Goal: Task Accomplishment & Management: Manage account settings

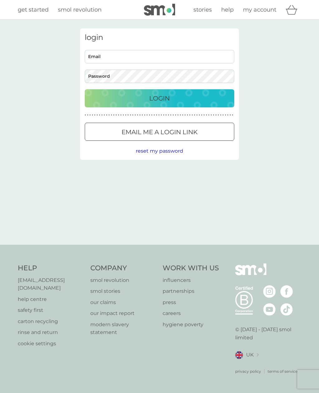
click at [148, 59] on input "Email" at bounding box center [160, 56] width 150 height 13
type input "[EMAIL_ADDRESS][DOMAIN_NAME]"
click at [168, 99] on p "Login" at bounding box center [159, 98] width 21 height 10
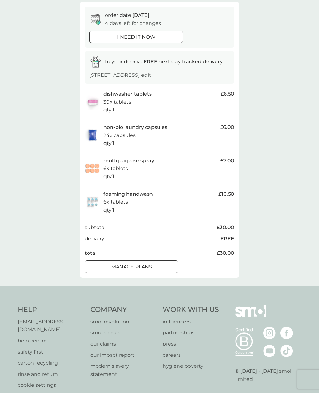
scroll to position [65, 0]
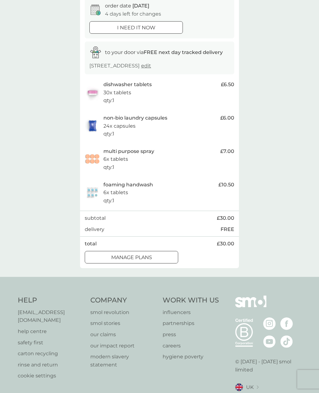
click at [158, 255] on div "manage plans" at bounding box center [131, 257] width 93 height 8
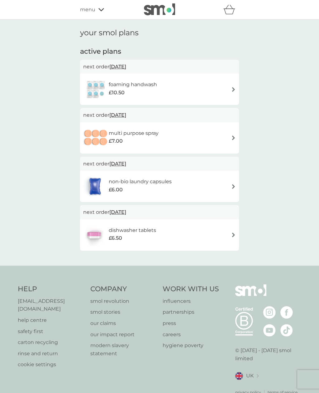
click at [234, 232] on img at bounding box center [233, 234] width 5 height 5
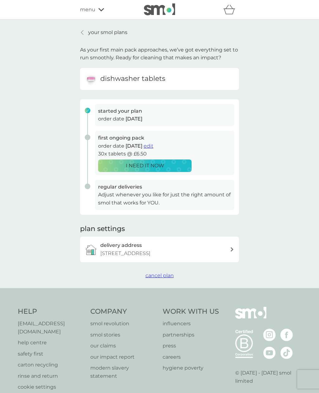
click at [167, 272] on span "cancel plan" at bounding box center [160, 275] width 28 height 6
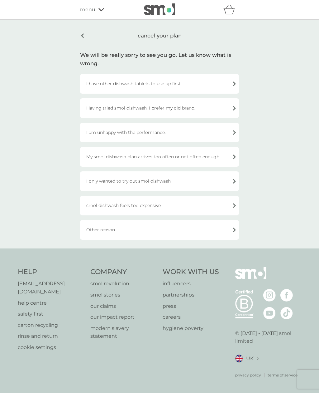
click at [235, 107] on div "Having tried smol dishwash, I prefer my old brand." at bounding box center [159, 108] width 159 height 20
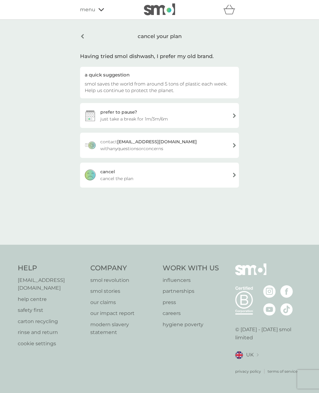
click at [82, 34] on div "cancel your plan" at bounding box center [159, 36] width 159 height 16
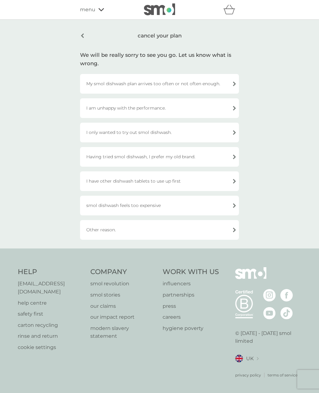
click at [235, 158] on div "Having tried smol dishwash, I prefer my old brand." at bounding box center [159, 157] width 159 height 20
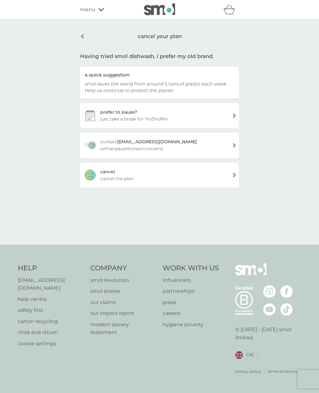
click at [235, 174] on div "cancel cancel the plan" at bounding box center [159, 175] width 159 height 25
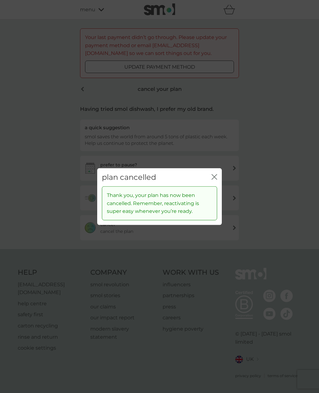
click at [216, 179] on icon "close" at bounding box center [215, 177] width 6 height 6
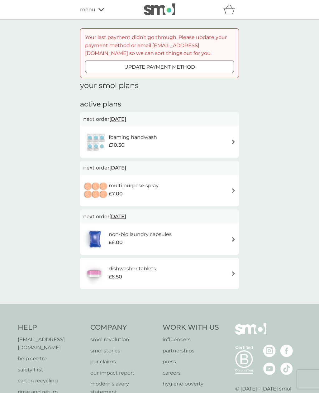
click at [235, 233] on div "non-bio laundry capsules £6.00" at bounding box center [159, 239] width 153 height 22
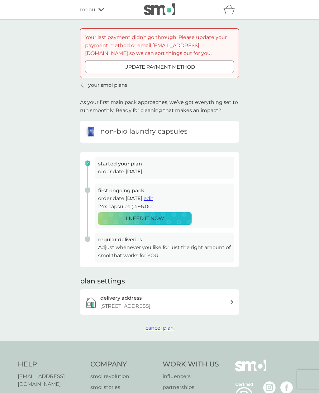
click at [168, 325] on span "cancel plan" at bounding box center [160, 328] width 28 height 6
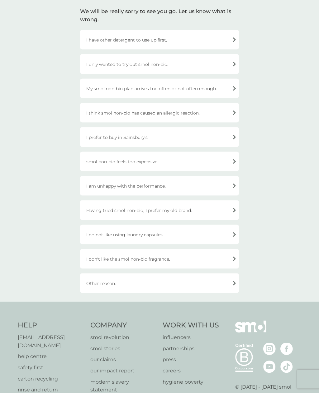
scroll to position [99, 0]
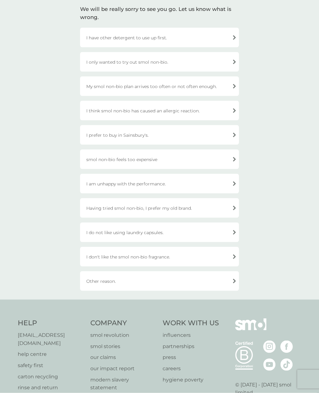
click at [232, 231] on div "I do not like using laundry capsules." at bounding box center [159, 232] width 159 height 20
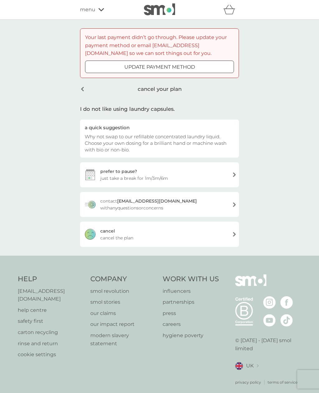
click at [235, 235] on div "cancel cancel the plan" at bounding box center [159, 233] width 159 height 25
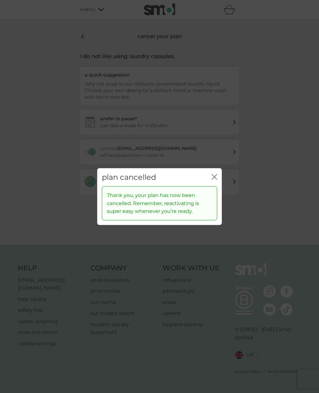
click at [215, 179] on icon "close" at bounding box center [215, 177] width 6 height 6
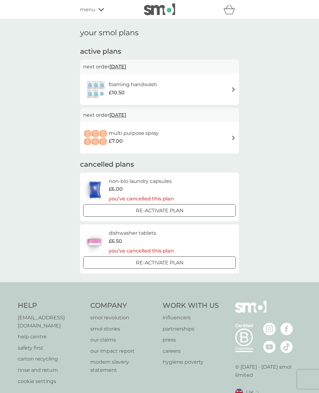
click at [233, 88] on img at bounding box center [233, 89] width 5 height 5
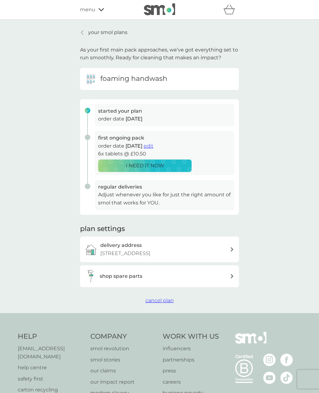
click at [167, 298] on span "cancel plan" at bounding box center [160, 300] width 28 height 6
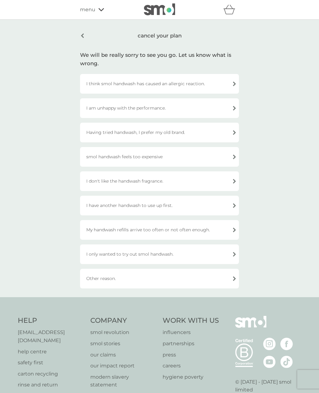
click at [233, 133] on div "Having tried handwash, I prefer my old brand." at bounding box center [159, 133] width 159 height 20
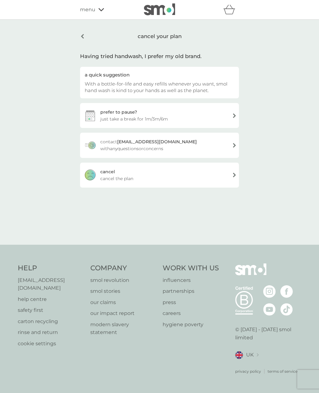
click at [235, 175] on div "cancel cancel the plan" at bounding box center [159, 175] width 159 height 25
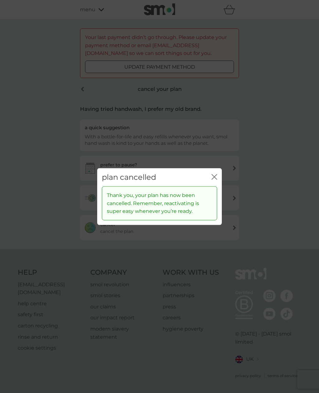
click at [217, 179] on icon "close" at bounding box center [215, 177] width 6 height 6
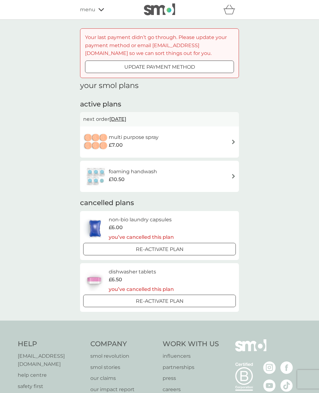
click at [231, 180] on div "foaming handwash £10.50" at bounding box center [159, 176] width 153 height 22
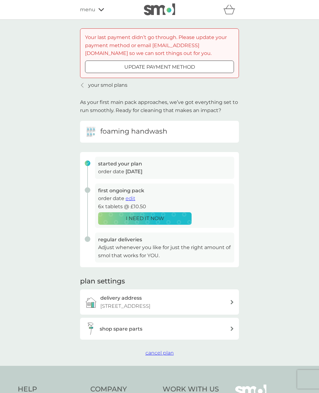
click at [162, 350] on span "cancel plan" at bounding box center [160, 353] width 28 height 6
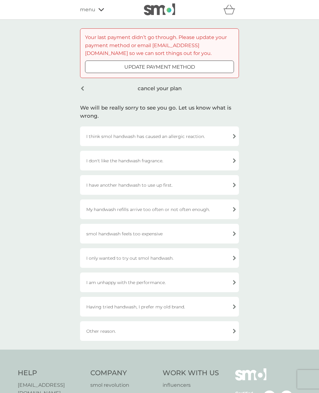
click at [233, 306] on div "Having tried handwash, I prefer my old brand." at bounding box center [159, 307] width 159 height 20
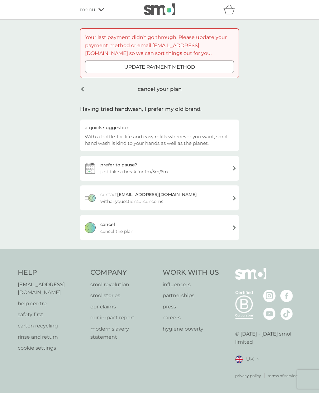
click at [175, 90] on div "cancel your plan" at bounding box center [159, 89] width 159 height 16
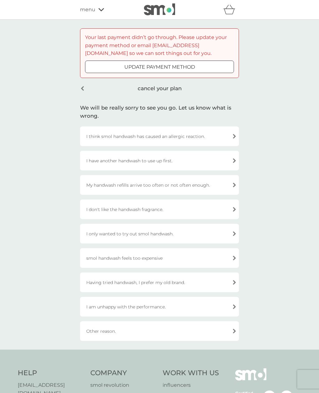
click at [233, 280] on div "Having tried handwash, I prefer my old brand." at bounding box center [159, 282] width 159 height 20
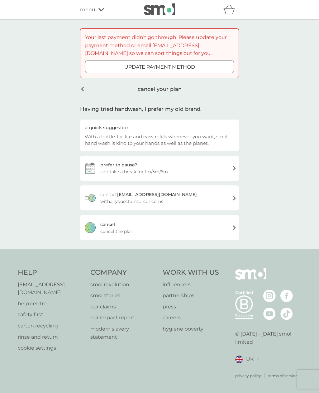
click at [234, 227] on div "cancel cancel the plan" at bounding box center [159, 227] width 159 height 25
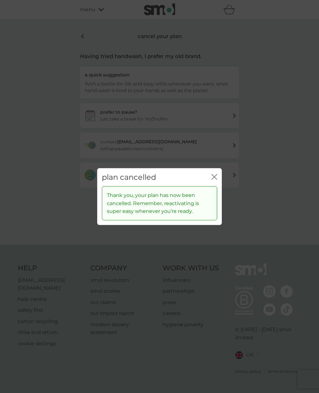
click at [216, 179] on icon "close" at bounding box center [216, 176] width 2 height 5
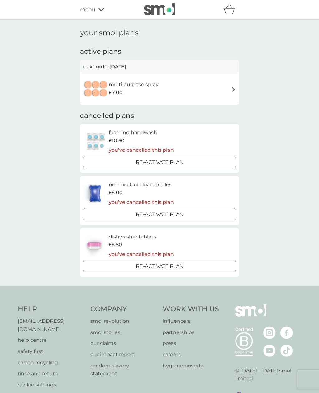
click at [233, 84] on div "multi purpose spray £7.00" at bounding box center [159, 89] width 153 height 22
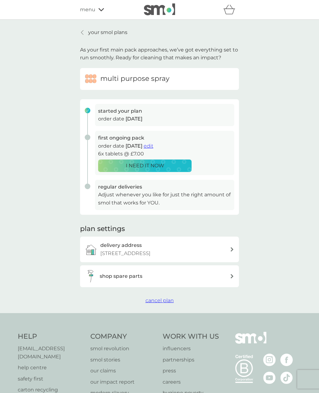
click at [172, 79] on div "multi purpose spray" at bounding box center [160, 79] width 150 height 12
click at [177, 78] on div "multi purpose spray" at bounding box center [160, 79] width 150 height 12
click at [165, 298] on span "cancel plan" at bounding box center [160, 300] width 28 height 6
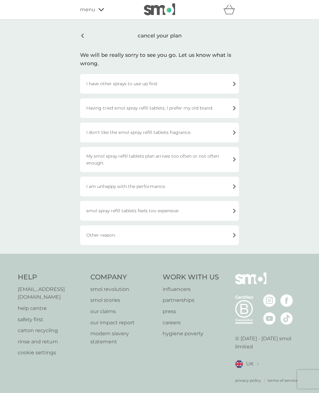
click at [234, 108] on div "Having tried smol spray refill tablets, I prefer my old brand." at bounding box center [159, 108] width 159 height 20
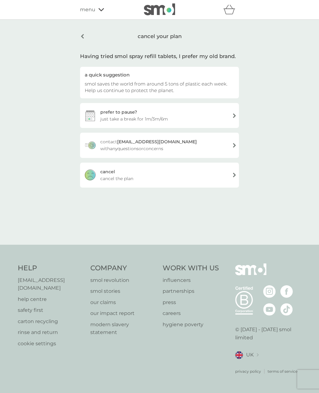
click at [234, 174] on div "cancel cancel the plan" at bounding box center [159, 175] width 159 height 25
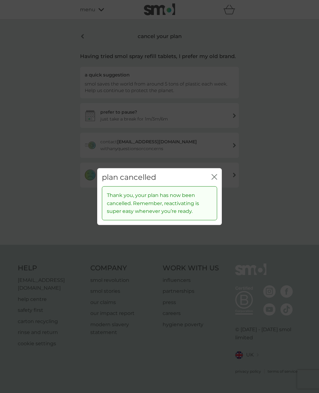
click at [216, 179] on icon "close" at bounding box center [215, 177] width 6 height 6
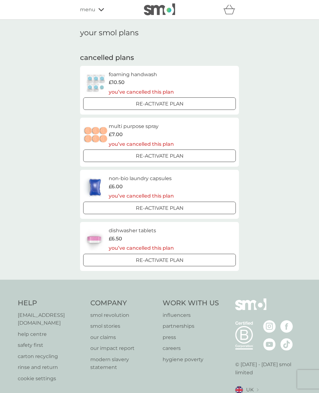
click at [103, 11] on icon at bounding box center [102, 10] width 6 height 4
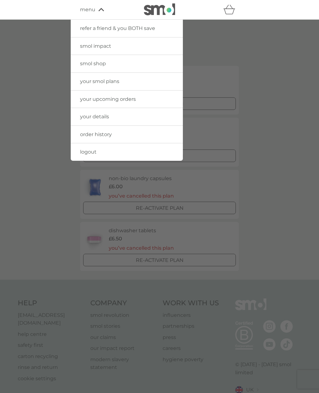
click at [44, 86] on div at bounding box center [159, 216] width 319 height 393
